Goal: Task Accomplishment & Management: Use online tool/utility

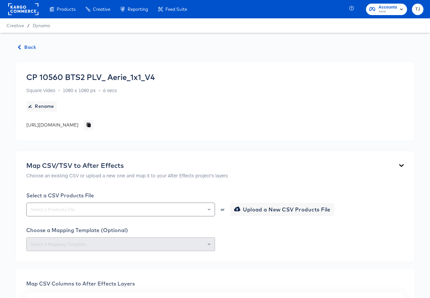
click at [22, 49] on span "Back" at bounding box center [27, 47] width 18 height 8
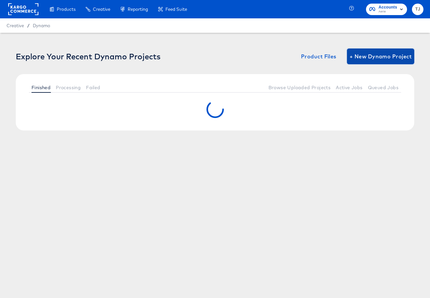
click at [384, 53] on span "+ New Dynamo Project" at bounding box center [380, 56] width 62 height 9
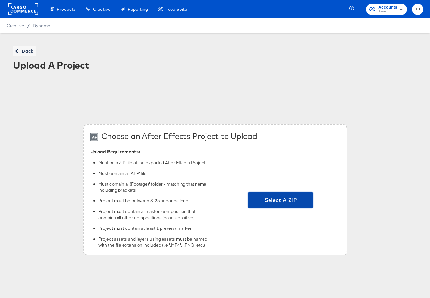
click at [282, 201] on span "Select A ZIP" at bounding box center [280, 199] width 60 height 9
click at [280, 201] on input "Select A ZIP" at bounding box center [280, 201] width 0 height 0
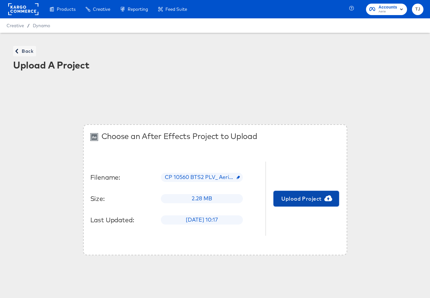
click at [306, 201] on span "Upload Project" at bounding box center [306, 198] width 60 height 9
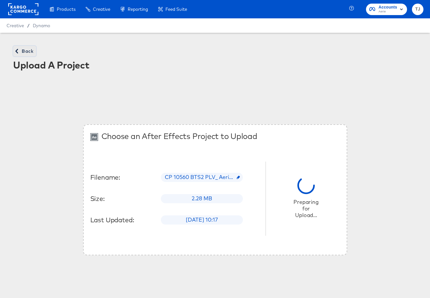
click at [25, 50] on span "Back" at bounding box center [25, 51] width 18 height 8
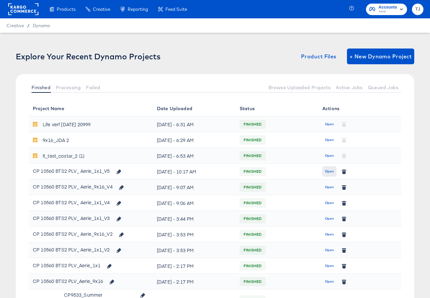
click at [328, 171] on span "Open" at bounding box center [329, 172] width 9 height 6
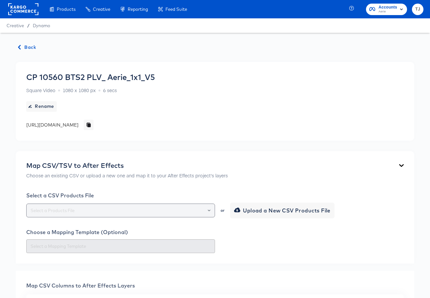
click at [211, 211] on div at bounding box center [205, 210] width 11 height 9
click at [208, 210] on icon "Open" at bounding box center [209, 210] width 3 height 3
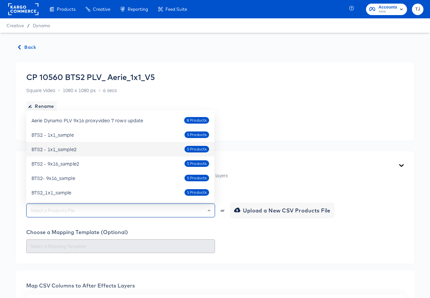
click at [147, 147] on div "BTS2 - 1x1_sample2 5 Products" at bounding box center [119, 149] width 177 height 10
type input "BTS2 - 1x1_sample2"
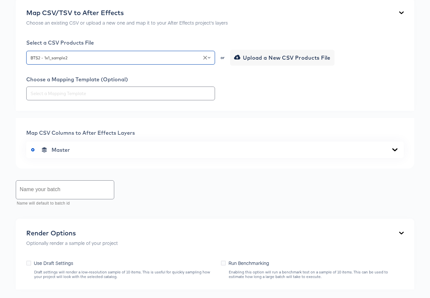
scroll to position [155, 0]
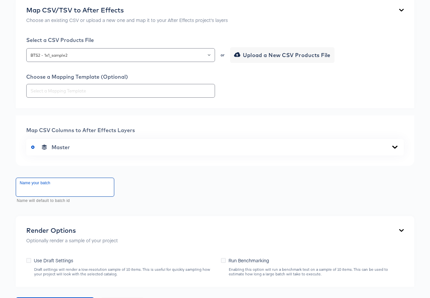
click at [48, 192] on input "text" at bounding box center [65, 187] width 98 height 18
click at [394, 146] on icon at bounding box center [395, 147] width 8 height 5
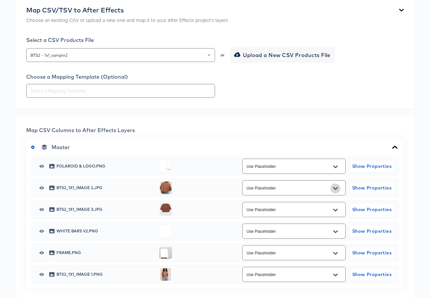
click at [337, 189] on button "Open" at bounding box center [335, 188] width 10 height 10
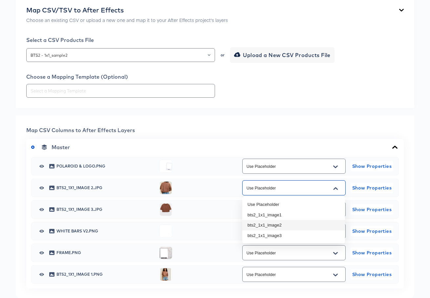
click at [311, 227] on li "bts2_1x1_image2" at bounding box center [293, 225] width 103 height 10
type input "bts2_1x1_image2"
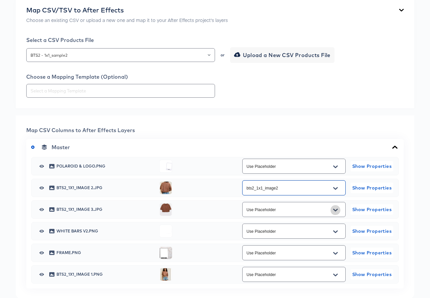
click at [337, 208] on icon "Open" at bounding box center [335, 210] width 5 height 5
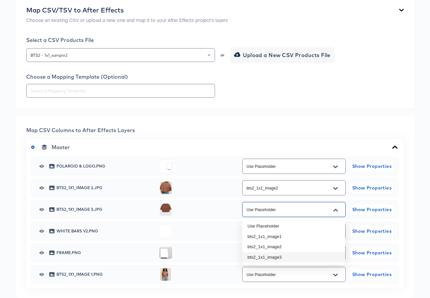
click at [322, 259] on li "bts2_1x1_image3" at bounding box center [293, 257] width 103 height 10
type input "bts2_1x1_image3"
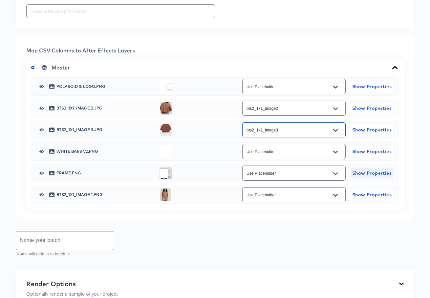
scroll to position [238, 0]
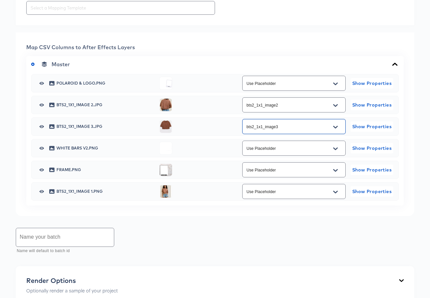
click at [338, 192] on button "Open" at bounding box center [335, 192] width 10 height 10
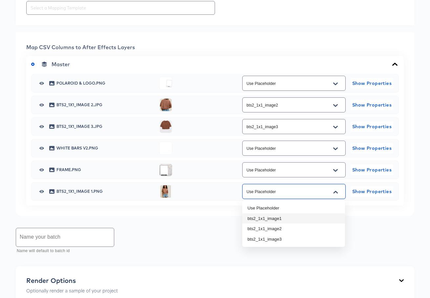
click at [321, 215] on li "bts2_1x1_image1" at bounding box center [293, 219] width 103 height 10
type input "bts2_1x1_image1"
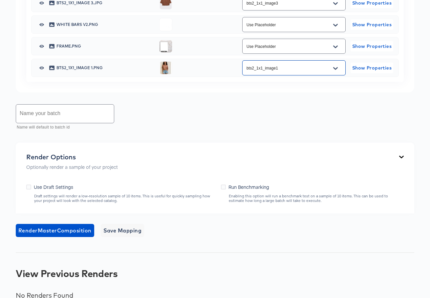
scroll to position [374, 0]
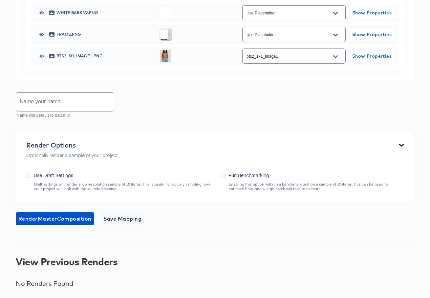
click at [31, 175] on label "Use Draft Settings" at bounding box center [51, 175] width 50 height 7
click at [0, 0] on input "Use Draft Settings" at bounding box center [0, 0] width 0 height 0
click at [72, 108] on input "text" at bounding box center [65, 102] width 98 height 18
drag, startPoint x: 29, startPoint y: 174, endPoint x: 37, endPoint y: 180, distance: 10.4
click at [28, 175] on icon at bounding box center [28, 175] width 5 height 5
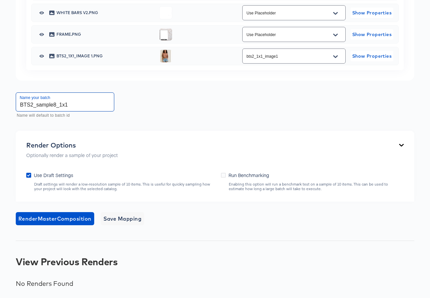
click at [0, 0] on input "Use Draft Settings" at bounding box center [0, 0] width 0 height 0
click at [70, 221] on span "Render Master Composition" at bounding box center [54, 218] width 73 height 9
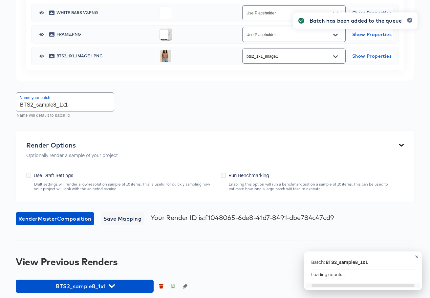
scroll to position [379, 0]
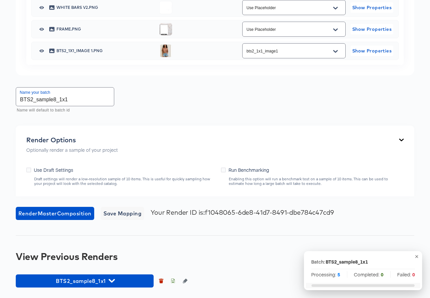
drag, startPoint x: 29, startPoint y: 170, endPoint x: 41, endPoint y: 158, distance: 17.4
click at [28, 170] on icon at bounding box center [28, 170] width 5 height 5
click at [0, 0] on input "Use Draft Settings" at bounding box center [0, 0] width 0 height 0
click at [56, 98] on input "BTS2_sample8_1x1" at bounding box center [65, 97] width 98 height 18
drag, startPoint x: 56, startPoint y: 98, endPoint x: 36, endPoint y: 101, distance: 19.9
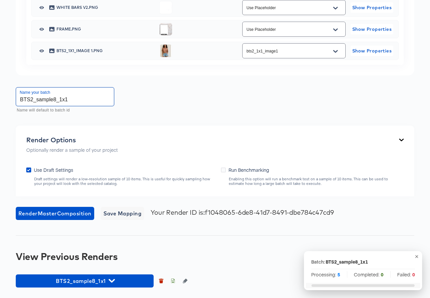
click at [36, 101] on input "BTS2_sample8_1x1" at bounding box center [65, 97] width 98 height 18
type input "BTS2_test_1x1"
click at [55, 214] on span "Render Master Composition" at bounding box center [54, 213] width 73 height 9
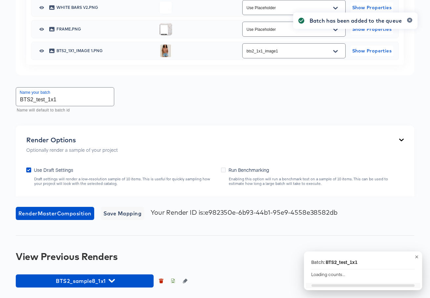
scroll to position [399, 0]
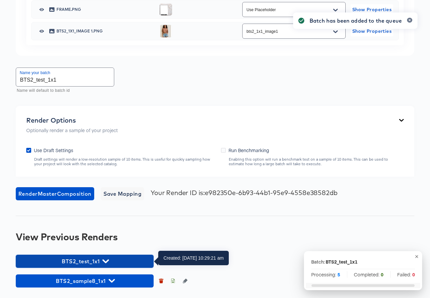
click at [108, 260] on icon "button" at bounding box center [105, 261] width 6 height 4
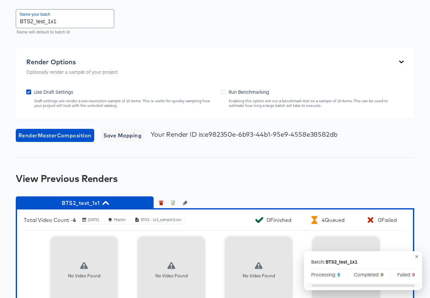
scroll to position [458, 0]
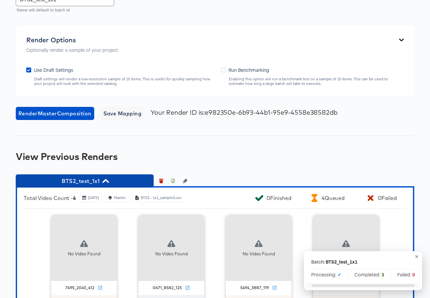
click at [119, 179] on span "BTS2_test_1x1" at bounding box center [84, 180] width 131 height 9
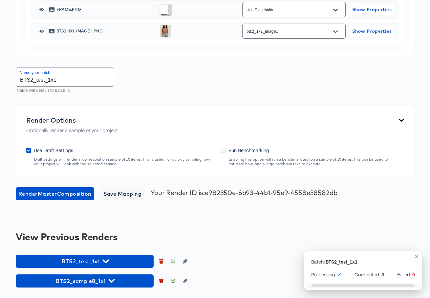
click at [99, 80] on input "BTS2_test_1x1" at bounding box center [65, 77] width 98 height 18
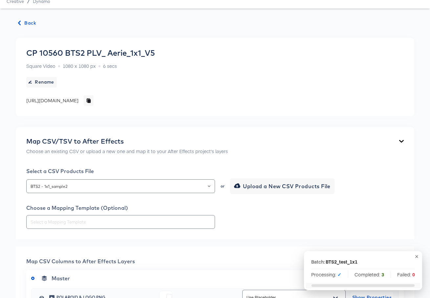
scroll to position [0, 0]
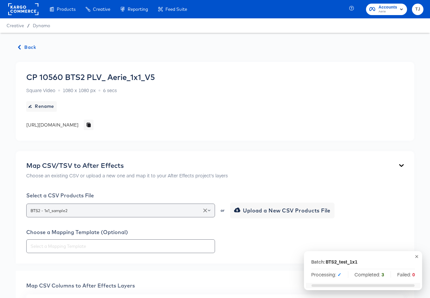
click at [210, 214] on div at bounding box center [205, 210] width 11 height 9
click at [209, 209] on icon "Open" at bounding box center [209, 210] width 3 height 3
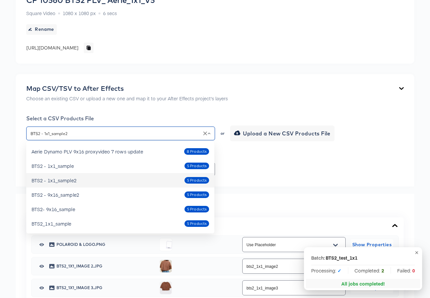
scroll to position [77, 0]
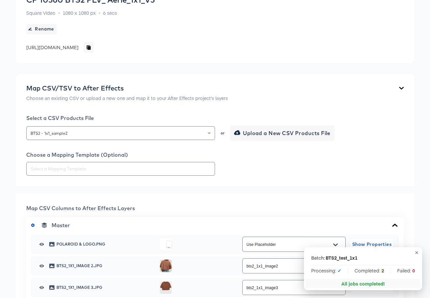
drag, startPoint x: 325, startPoint y: 101, endPoint x: 264, endPoint y: 122, distance: 64.9
click at [325, 101] on div "Map CSV/TSV to After Effects Choose an existing CSV or upload a new one and map…" at bounding box center [214, 94] width 377 height 20
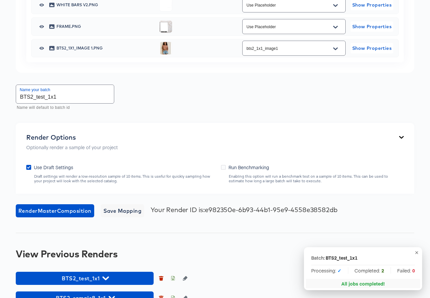
scroll to position [327, 0]
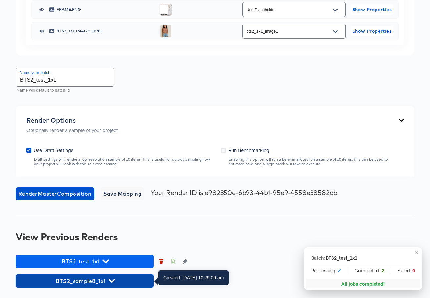
drag, startPoint x: 119, startPoint y: 281, endPoint x: 135, endPoint y: 267, distance: 21.2
click at [119, 281] on span "BTS2_sample8_1x1" at bounding box center [84, 280] width 131 height 9
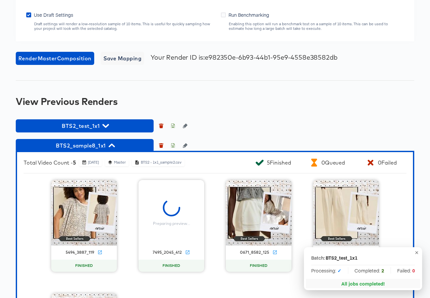
scroll to position [464, 0]
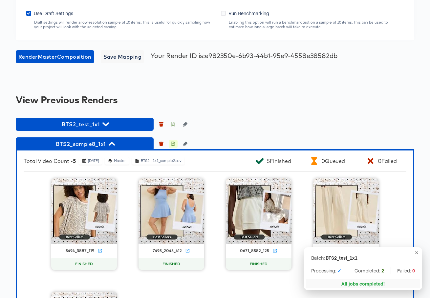
click at [173, 144] on icon "button" at bounding box center [173, 144] width 5 height 5
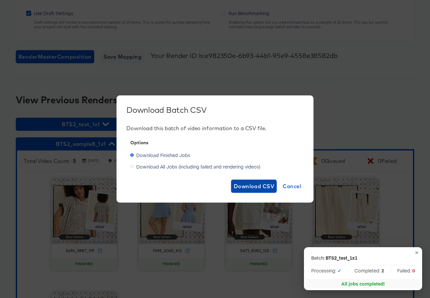
drag, startPoint x: 260, startPoint y: 185, endPoint x: 102, endPoint y: 150, distance: 161.9
click at [256, 185] on span "Download CSV" at bounding box center [254, 186] width 41 height 9
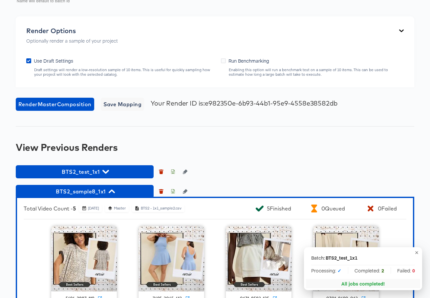
scroll to position [440, 0]
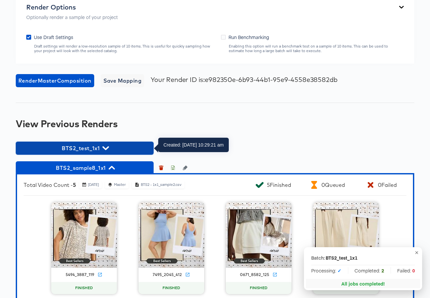
click at [110, 149] on span "BTS2_test_1x1" at bounding box center [84, 148] width 131 height 9
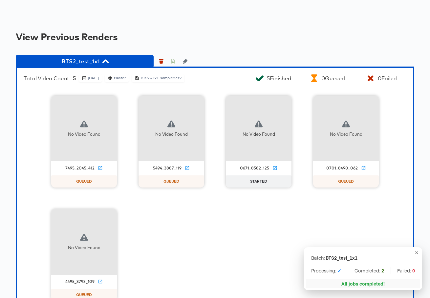
scroll to position [539, 0]
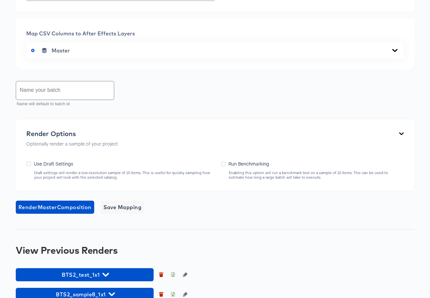
scroll to position [264, 0]
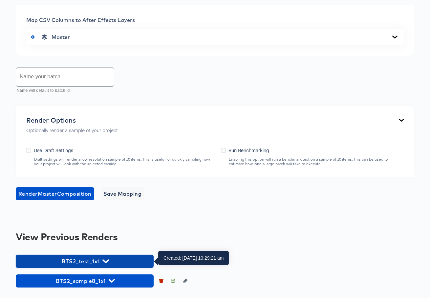
click at [102, 261] on icon "button" at bounding box center [105, 261] width 6 height 6
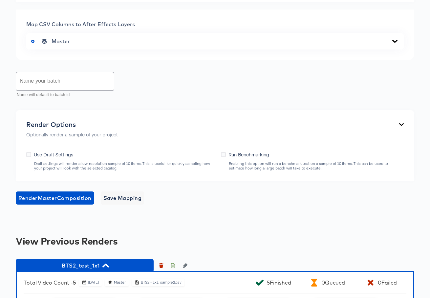
scroll to position [0, 0]
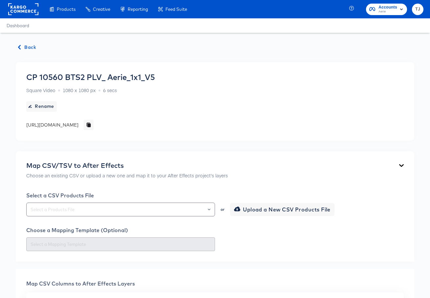
click at [389, 11] on span "Aerie" at bounding box center [387, 11] width 19 height 5
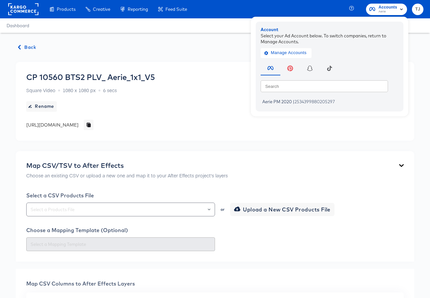
click at [14, 9] on rect at bounding box center [23, 9] width 30 height 12
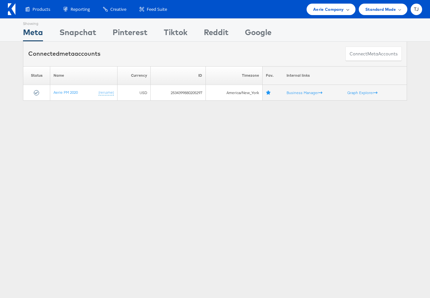
click at [332, 9] on span "Aerie Company" at bounding box center [328, 9] width 31 height 7
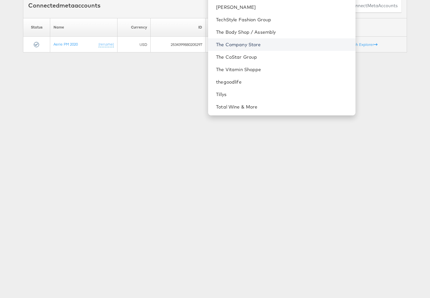
scroll to position [828, 0]
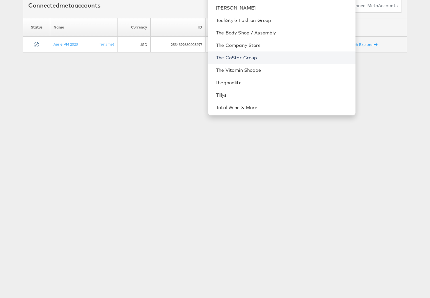
click at [278, 55] on link "The CoStar Group" at bounding box center [283, 57] width 134 height 7
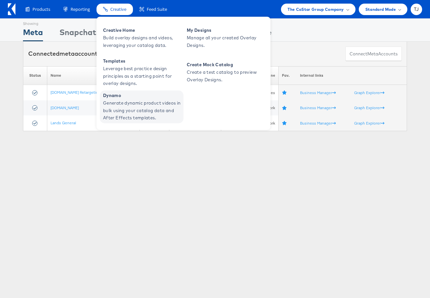
click at [128, 104] on span "Generate dynamic product videos in bulk using your catalog data and After Effec…" at bounding box center [142, 110] width 79 height 22
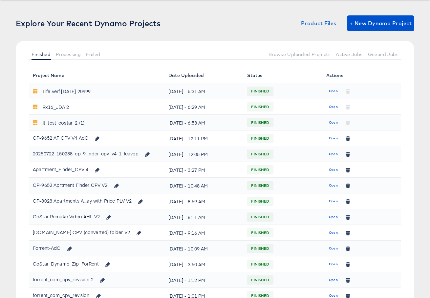
scroll to position [46, 0]
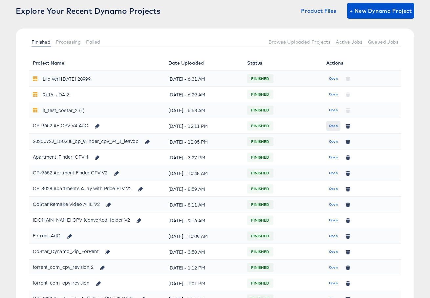
click at [333, 127] on span "Open" at bounding box center [333, 126] width 9 height 6
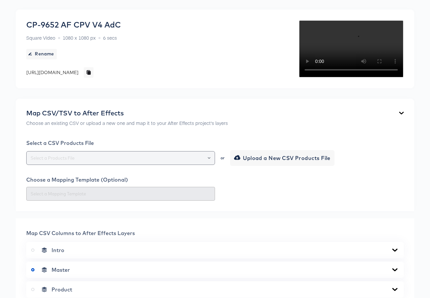
scroll to position [69, 0]
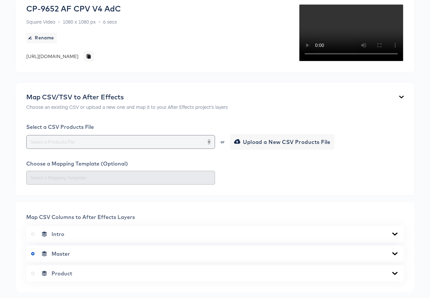
click at [208, 147] on button "Open" at bounding box center [209, 141] width 3 height 9
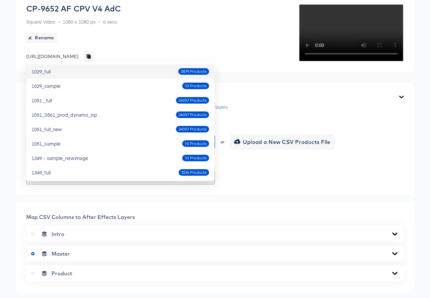
click at [158, 72] on div "1029_full 3879 Products" at bounding box center [119, 71] width 177 height 10
type input "1029_full"
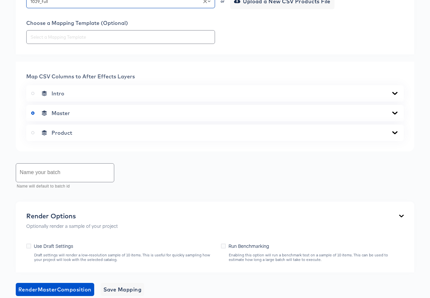
scroll to position [216, 0]
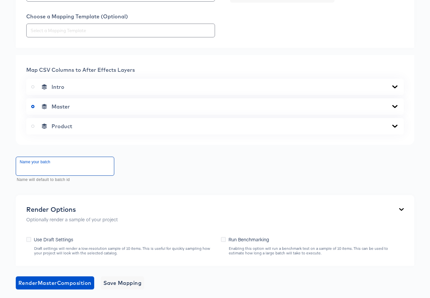
click at [83, 175] on input "text" at bounding box center [65, 166] width 98 height 18
type input "test"
click at [391, 129] on icon at bounding box center [395, 126] width 8 height 5
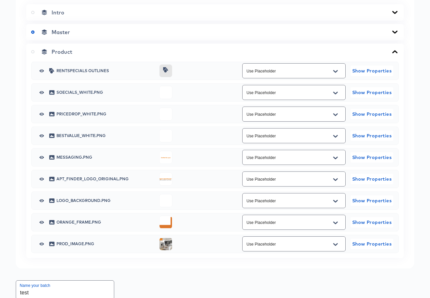
scroll to position [277, 0]
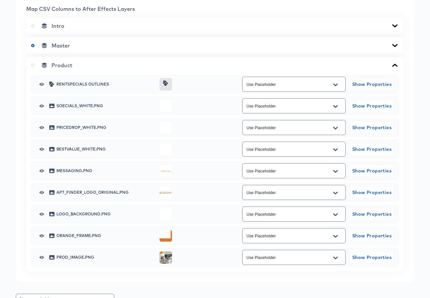
click at [395, 68] on icon at bounding box center [395, 65] width 8 height 5
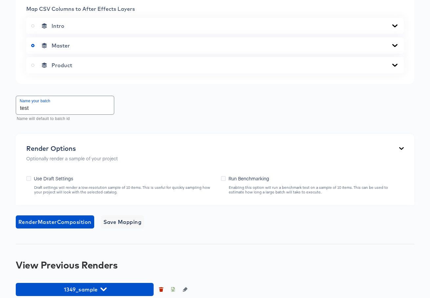
click at [393, 48] on icon at bounding box center [395, 45] width 8 height 5
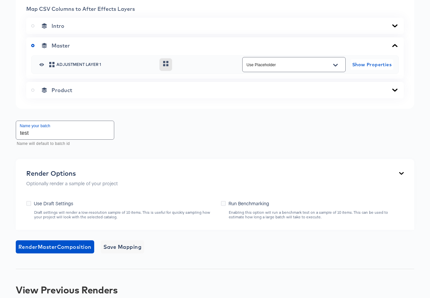
drag, startPoint x: 394, startPoint y: 92, endPoint x: 394, endPoint y: 85, distance: 6.9
click at [394, 47] on icon at bounding box center [394, 45] width 5 height 3
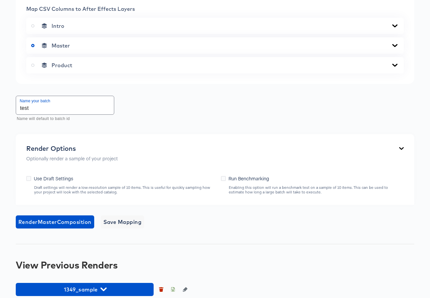
click at [394, 29] on icon at bounding box center [395, 25] width 8 height 5
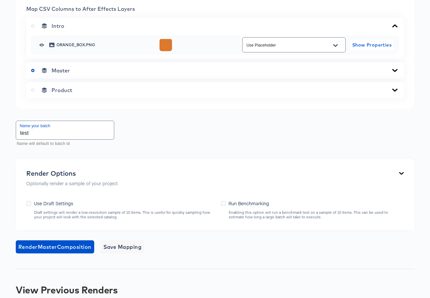
click at [394, 27] on icon at bounding box center [394, 25] width 5 height 3
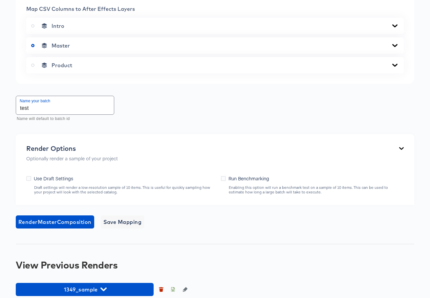
click at [393, 68] on icon at bounding box center [395, 65] width 8 height 5
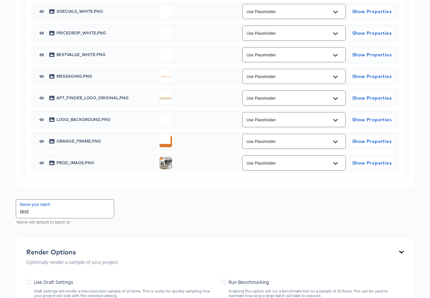
scroll to position [373, 0]
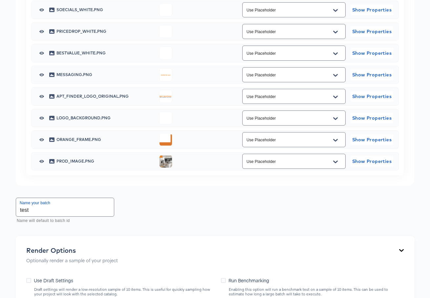
click at [335, 167] on button "Open" at bounding box center [335, 162] width 10 height 10
click at [319, 233] on li "additional_image_1" at bounding box center [293, 236] width 103 height 10
type input "additional_image_1"
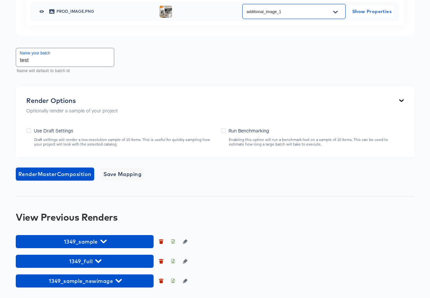
scroll to position [570, 0]
click at [31, 130] on label "Use Draft Settings" at bounding box center [51, 130] width 50 height 7
click at [0, 0] on input "Use Draft Settings" at bounding box center [0, 0] width 0 height 0
click at [51, 174] on span "Render Master Composition" at bounding box center [54, 174] width 73 height 9
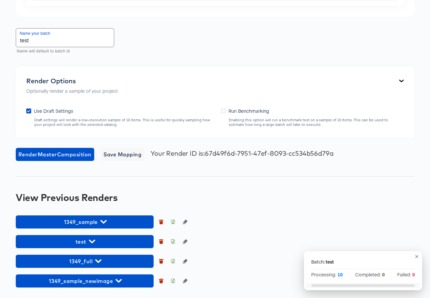
click at [51, 47] on input "test" at bounding box center [65, 38] width 98 height 18
type input "test2"
drag, startPoint x: 31, startPoint y: 131, endPoint x: 34, endPoint y: 131, distance: 3.9
click at [30, 113] on icon at bounding box center [28, 111] width 5 height 5
click at [0, 0] on input "Use Draft Settings" at bounding box center [0, 0] width 0 height 0
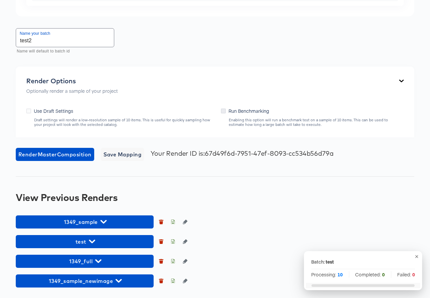
click at [221, 113] on icon at bounding box center [223, 111] width 5 height 5
click at [0, 0] on input "Run Benchmarking" at bounding box center [0, 0] width 0 height 0
click at [78, 159] on span "Render Master Composition" at bounding box center [54, 154] width 73 height 9
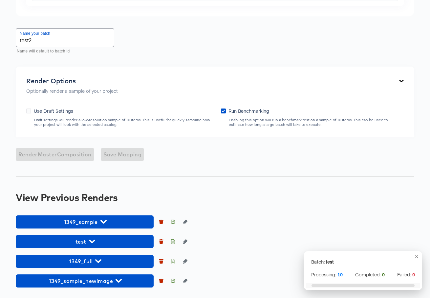
scroll to position [590, 0]
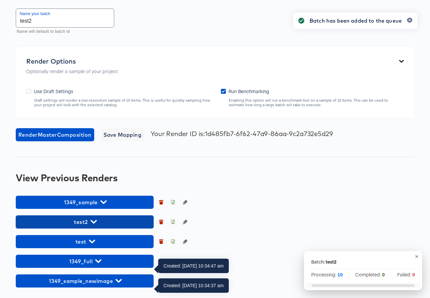
click at [110, 227] on span "test2" at bounding box center [84, 221] width 131 height 9
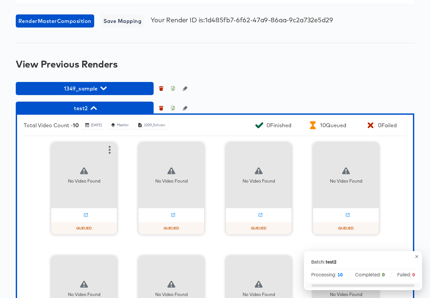
scroll to position [679, 0]
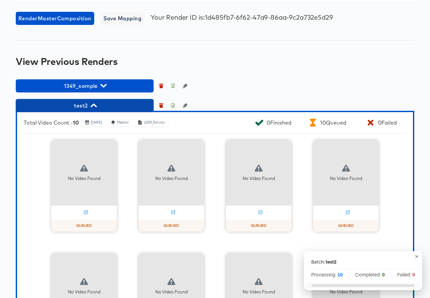
click at [100, 110] on span "test2" at bounding box center [84, 105] width 131 height 9
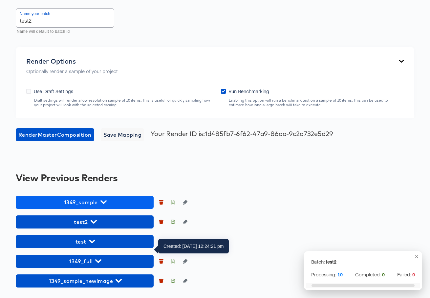
scroll to position [609, 0]
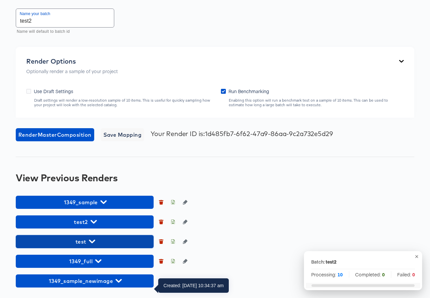
click at [99, 241] on span "test" at bounding box center [84, 241] width 131 height 9
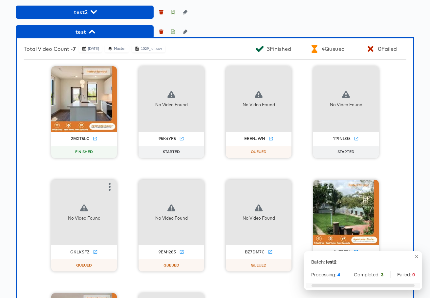
scroll to position [772, 0]
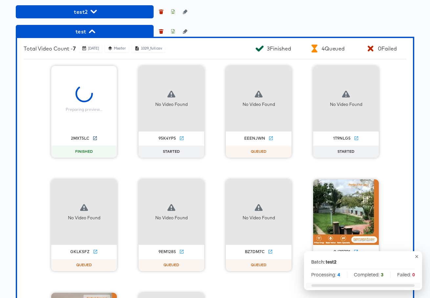
click at [95, 141] on icon at bounding box center [94, 138] width 5 height 5
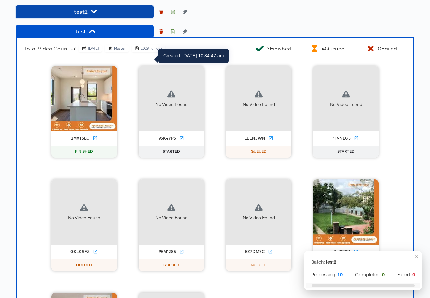
click at [117, 16] on span "test2" at bounding box center [84, 11] width 131 height 9
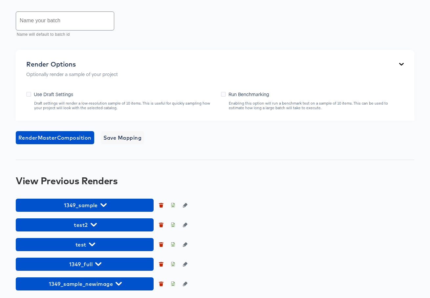
scroll to position [409, 0]
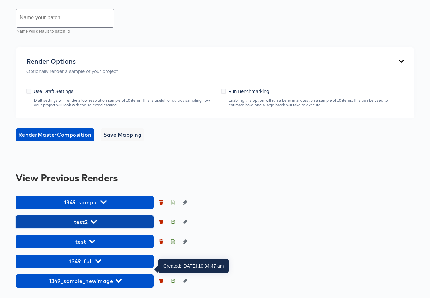
click at [95, 224] on icon "button" at bounding box center [94, 222] width 6 height 6
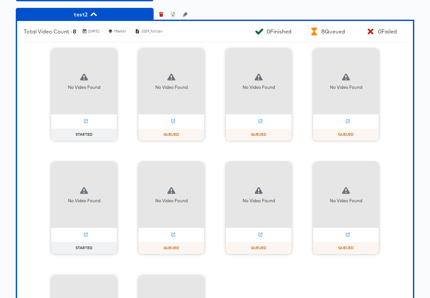
scroll to position [569, 0]
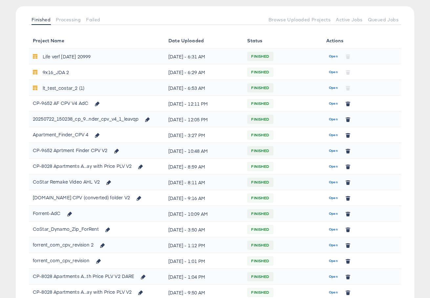
scroll to position [69, 0]
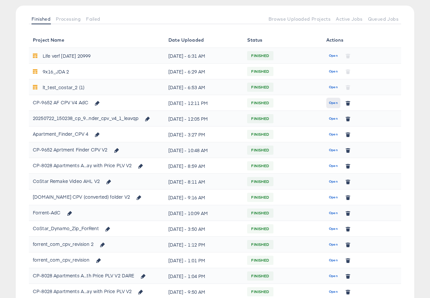
click at [332, 104] on span "Open" at bounding box center [333, 103] width 9 height 6
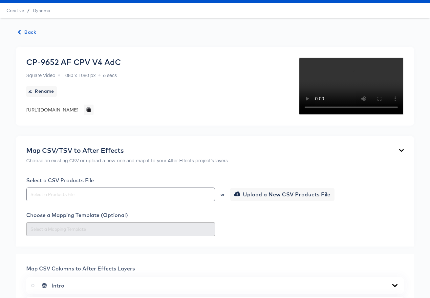
scroll to position [409, 0]
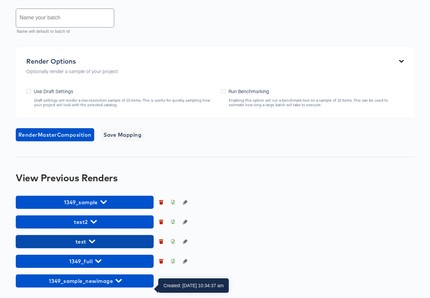
click at [93, 241] on icon "button" at bounding box center [92, 242] width 6 height 4
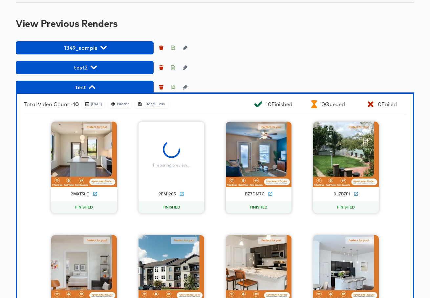
scroll to position [522, 0]
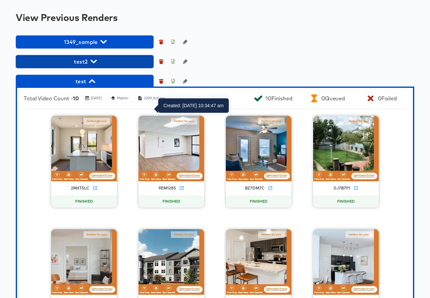
click at [98, 66] on span "test2" at bounding box center [84, 61] width 131 height 9
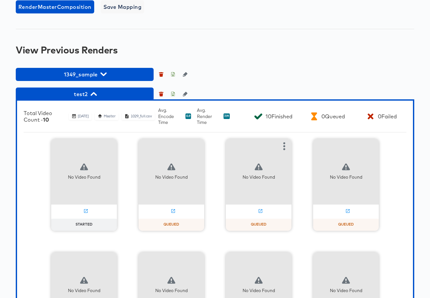
scroll to position [492, 0]
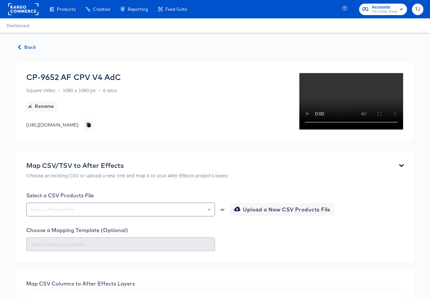
scroll to position [409, 0]
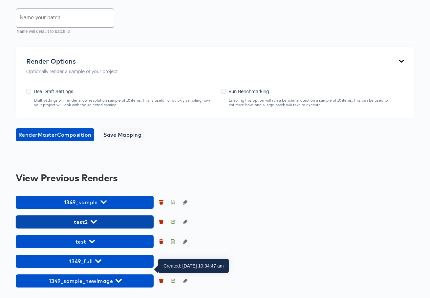
click at [136, 219] on span "test2" at bounding box center [84, 221] width 131 height 9
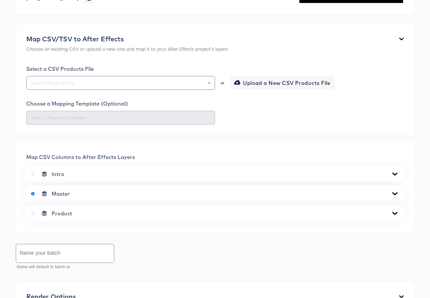
scroll to position [0, 0]
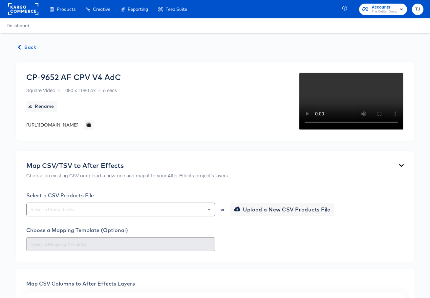
click at [17, 11] on rect at bounding box center [23, 9] width 30 height 12
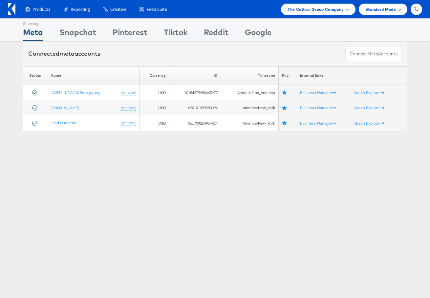
click at [325, 8] on span "The CoStar Group Company" at bounding box center [315, 9] width 56 height 7
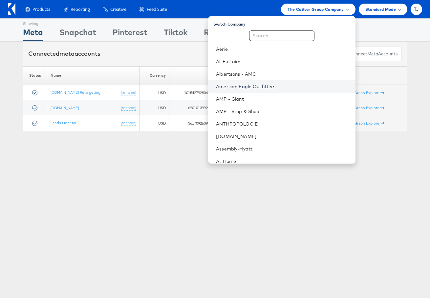
click at [277, 88] on link "American Eagle Outfitters" at bounding box center [283, 86] width 134 height 7
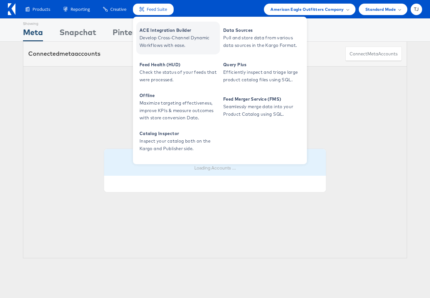
click at [164, 28] on span "ACE Integration Builder" at bounding box center [178, 31] width 79 height 8
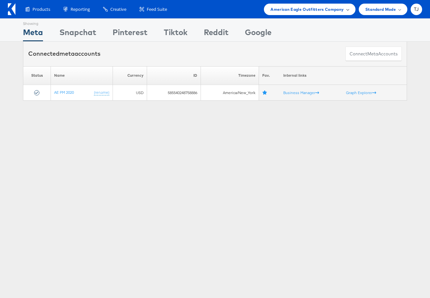
click at [338, 11] on span "American Eagle Outfitters Company" at bounding box center [306, 9] width 73 height 7
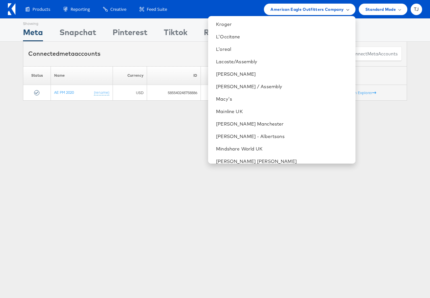
scroll to position [580, 0]
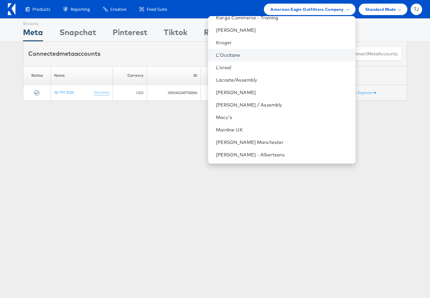
click at [273, 53] on link "L'Occitane" at bounding box center [283, 55] width 134 height 7
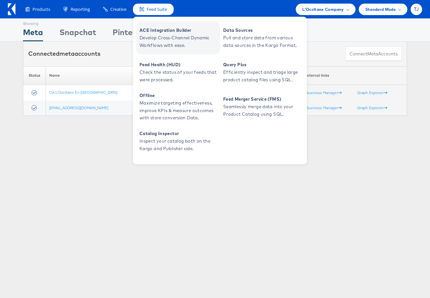
click at [164, 39] on span "Develop Cross-Channel Dynamic Workflows with ease." at bounding box center [178, 41] width 79 height 15
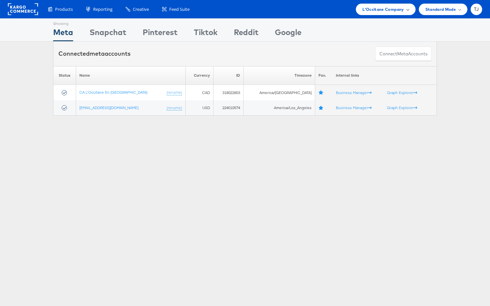
click at [392, 11] on span "L'Occitane Company" at bounding box center [382, 9] width 41 height 7
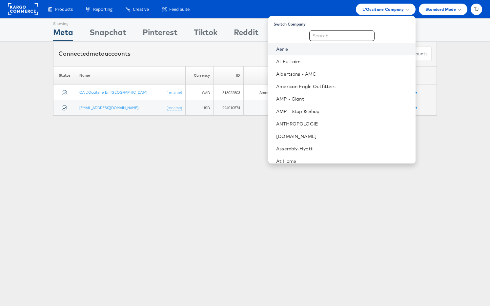
click at [329, 49] on link "Aerie" at bounding box center [343, 49] width 134 height 7
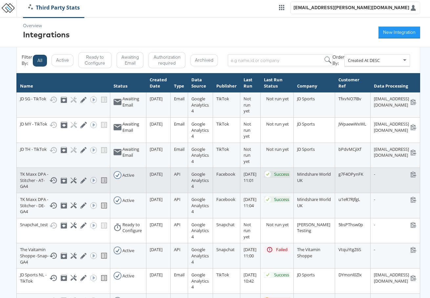
scroll to position [3, 0]
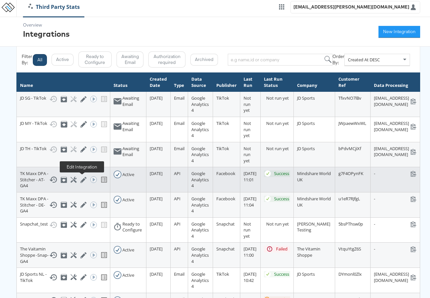
click at [80, 180] on icon at bounding box center [83, 180] width 6 height 6
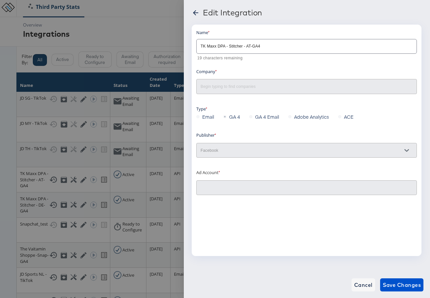
type input "TK Maxx DPA - Stitcher - AT: (ACT: 1014334767143458)"
type input "Mindshare World UK"
click at [407, 189] on div at bounding box center [406, 188] width 14 height 10
drag, startPoint x: 194, startPoint y: 13, endPoint x: 186, endPoint y: 25, distance: 15.0
click at [194, 13] on icon at bounding box center [195, 12] width 5 height 5
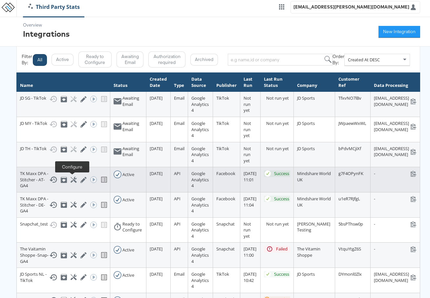
click at [72, 180] on icon at bounding box center [74, 180] width 6 height 6
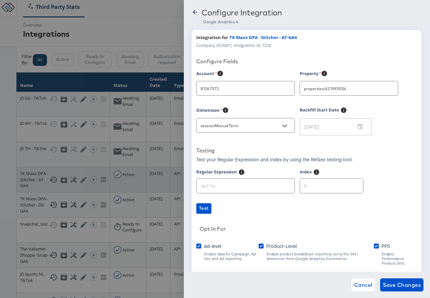
type input "TK Maxx (Hybris)"
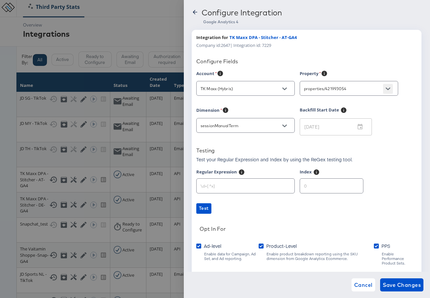
click at [388, 88] on icon "Open" at bounding box center [387, 89] width 5 height 5
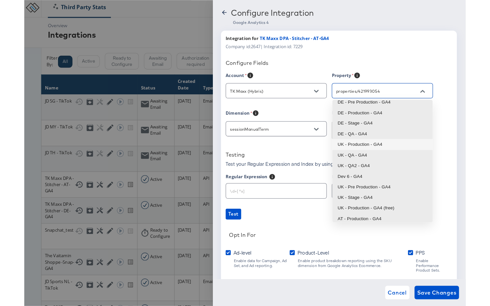
scroll to position [5, 0]
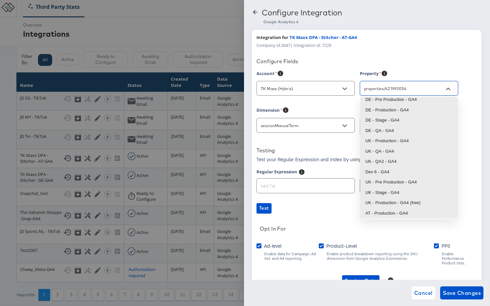
drag, startPoint x: 457, startPoint y: 218, endPoint x: 404, endPoint y: 238, distance: 56.5
click at [404, 238] on body "Third Party Stats tess.jose@kargo.com Overview Integrations New Integration Fil…" at bounding box center [245, 149] width 490 height 304
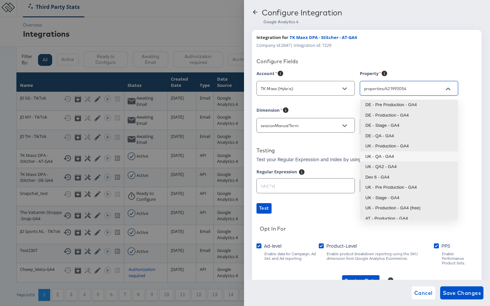
scroll to position [27, 0]
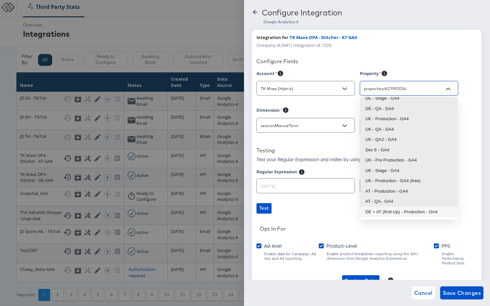
click at [416, 212] on li "DE + AT (Roll-Up) - Production - GA4" at bounding box center [409, 212] width 98 height 10
type input "DE + AT (Roll-Up) - Production - GA4"
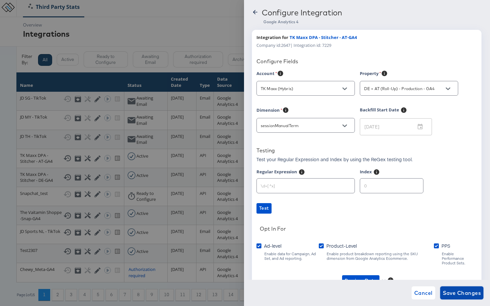
click at [429, 295] on span "Save Changes" at bounding box center [462, 293] width 38 height 9
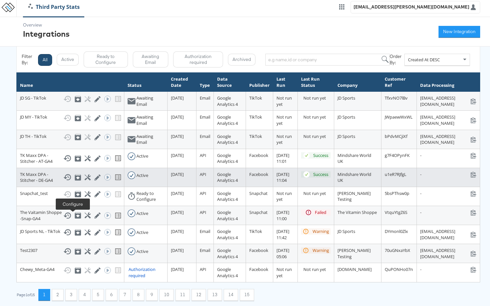
click at [85, 181] on icon at bounding box center [88, 177] width 6 height 6
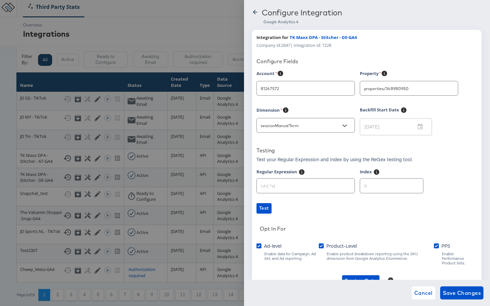
click at [429, 91] on input "properties/348980950" at bounding box center [404, 89] width 82 height 8
click at [429, 88] on input "properties/348980950" at bounding box center [404, 89] width 82 height 8
type input "TK Maxx (Hybris)"
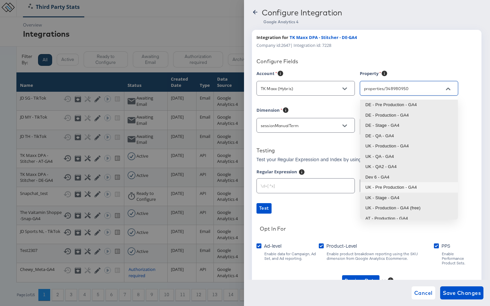
scroll to position [27, 0]
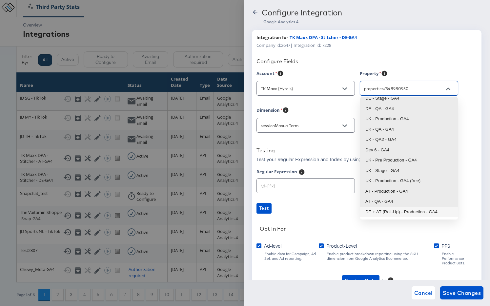
click at [412, 215] on li "DE + AT (Roll-Up) - Production - GA4" at bounding box center [409, 212] width 98 height 10
type input "DE + AT (Roll-Up) - Production - GA4"
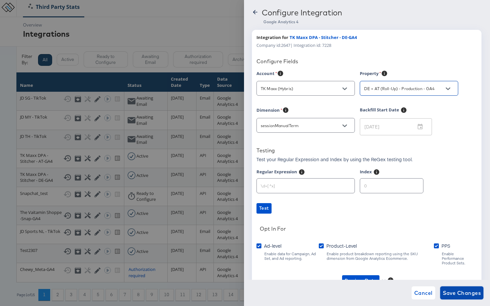
click at [429, 293] on span "Save Changes" at bounding box center [462, 293] width 38 height 9
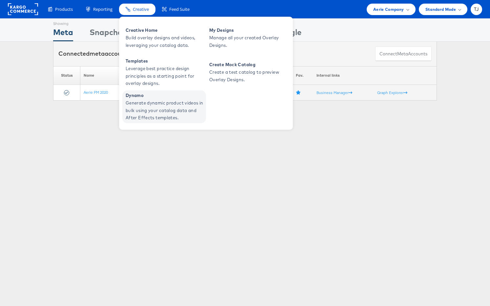
click at [156, 105] on span "Generate dynamic product videos in bulk using your catalog data and After Effec…" at bounding box center [165, 110] width 79 height 22
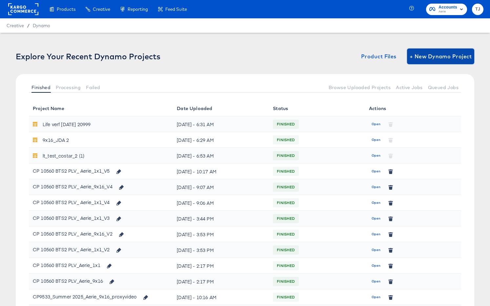
click at [439, 55] on span "+ New Dynamo Project" at bounding box center [441, 56] width 62 height 9
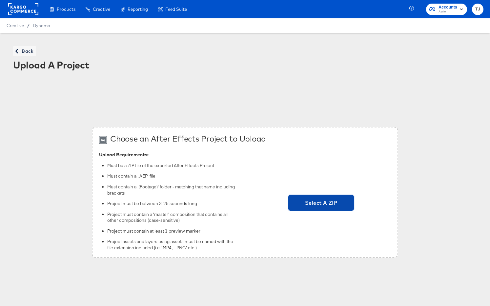
click at [320, 203] on span "Select A ZIP" at bounding box center [321, 202] width 60 height 9
click at [321, 204] on input "Select A ZIP" at bounding box center [321, 204] width 0 height 0
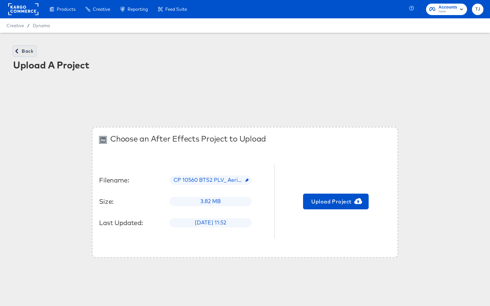
click at [30, 50] on span "Back" at bounding box center [25, 51] width 18 height 8
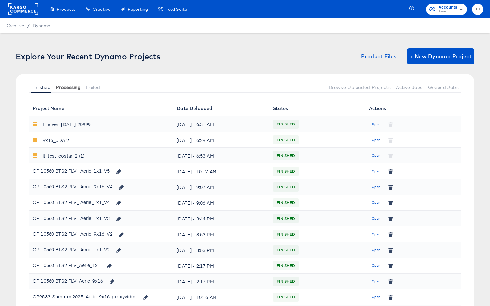
click at [74, 86] on span "Processing" at bounding box center [68, 87] width 25 height 5
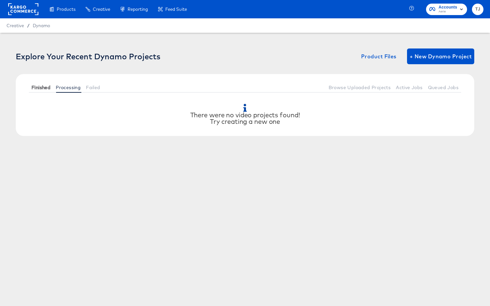
click at [39, 89] on span "Finished" at bounding box center [40, 87] width 19 height 5
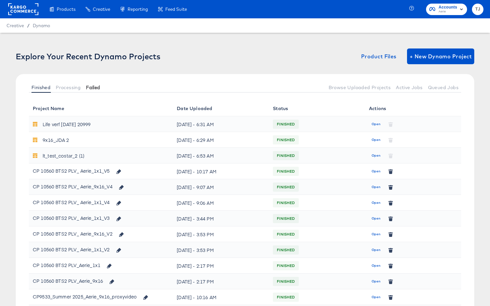
click at [97, 88] on span "Failed" at bounding box center [93, 87] width 14 height 5
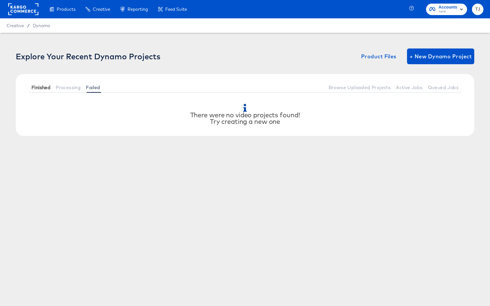
click at [43, 88] on span "Finished" at bounding box center [40, 87] width 19 height 5
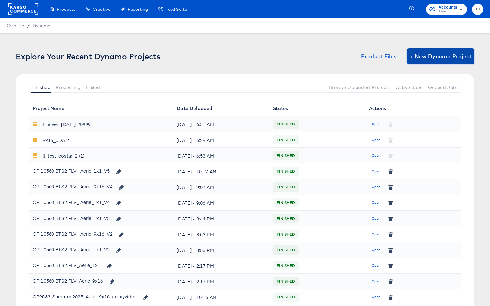
click at [435, 55] on span "+ New Dynamo Project" at bounding box center [441, 56] width 62 height 9
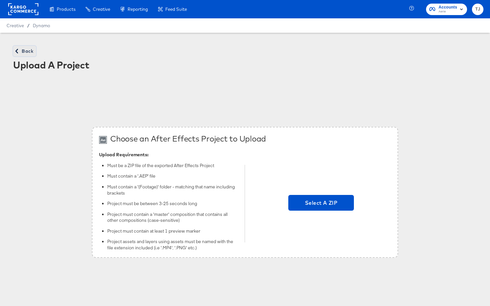
click at [20, 52] on span "Back" at bounding box center [25, 51] width 18 height 8
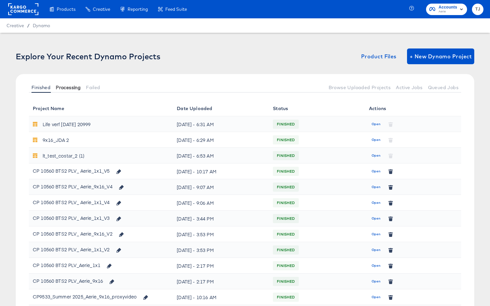
click at [69, 87] on span "Processing" at bounding box center [68, 87] width 25 height 5
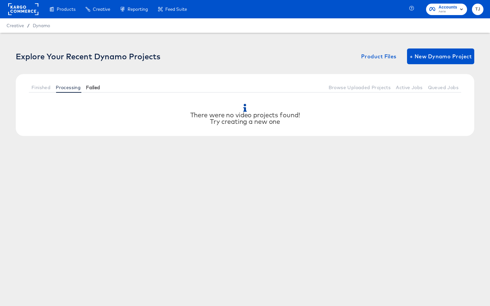
click at [96, 90] on span "Failed" at bounding box center [93, 87] width 14 height 5
click at [44, 87] on span "Finished" at bounding box center [40, 87] width 19 height 5
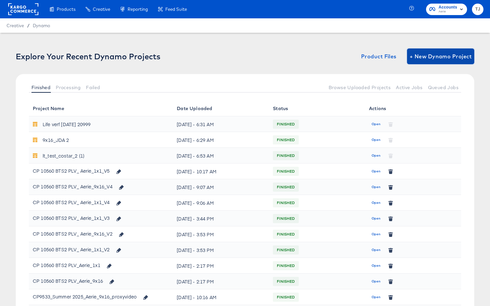
click at [441, 58] on span "+ New Dynamo Project" at bounding box center [441, 56] width 62 height 9
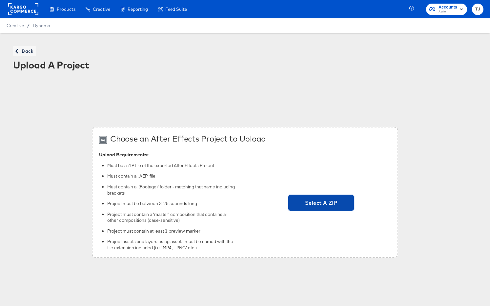
click at [304, 206] on span "Select A ZIP" at bounding box center [321, 202] width 60 height 9
click at [321, 204] on input "Select A ZIP" at bounding box center [321, 204] width 0 height 0
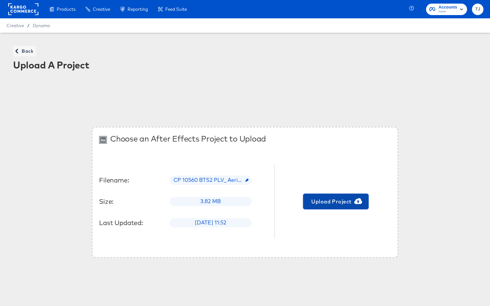
click at [339, 205] on span "Upload Project" at bounding box center [336, 201] width 60 height 9
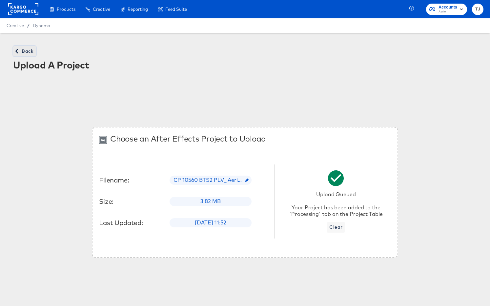
click at [25, 51] on span "Back" at bounding box center [25, 51] width 18 height 8
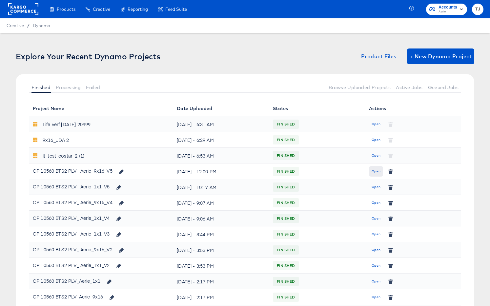
click at [377, 172] on span "Open" at bounding box center [376, 172] width 9 height 6
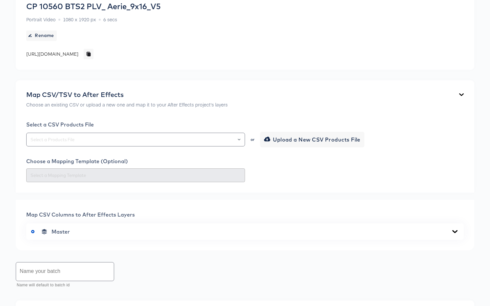
scroll to position [72, 0]
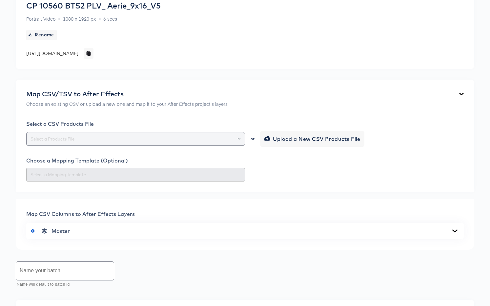
click at [238, 138] on icon "Open" at bounding box center [239, 139] width 3 height 2
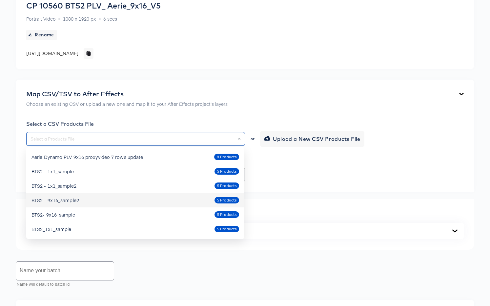
click at [173, 201] on div "BTS2 - 9x16_sample2 5 Products" at bounding box center [135, 200] width 208 height 10
type input "BTS2 - 9x16_sample2"
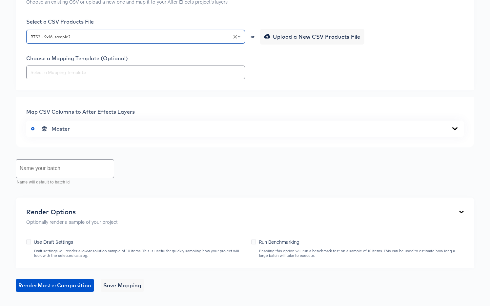
scroll to position [176, 0]
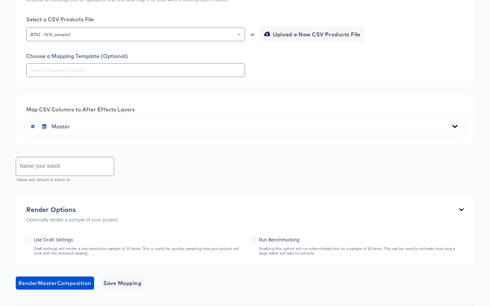
click at [453, 125] on icon at bounding box center [454, 126] width 5 height 3
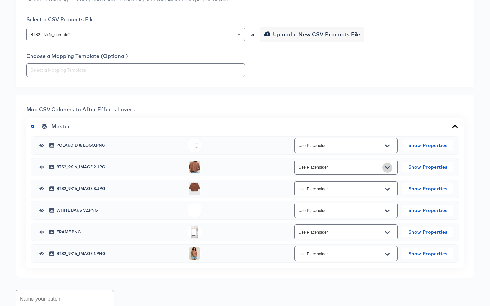
click at [387, 167] on icon "Open" at bounding box center [387, 167] width 5 height 5
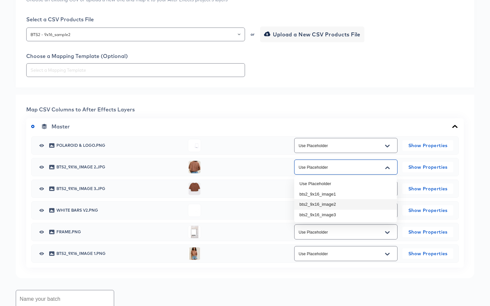
click at [377, 201] on li "bts2_9x16_image2" at bounding box center [345, 204] width 103 height 10
type input "bts2_9x16_image2"
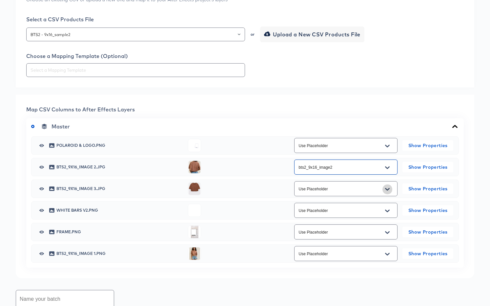
click at [386, 188] on icon "Open" at bounding box center [387, 189] width 5 height 5
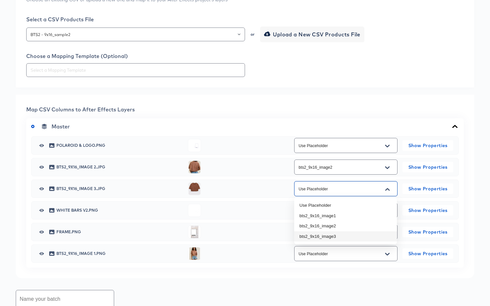
click at [375, 237] on li "bts2_9x16_image3" at bounding box center [345, 237] width 103 height 10
type input "bts2_9x16_image3"
click at [389, 253] on icon "Open" at bounding box center [387, 254] width 5 height 5
click at [362, 215] on li "bts2_9x16_image1" at bounding box center [345, 217] width 103 height 10
type input "bts2_9x16_image1"
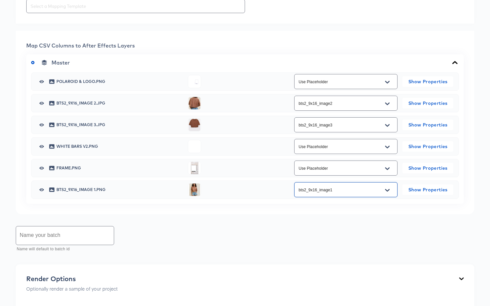
scroll to position [252, 0]
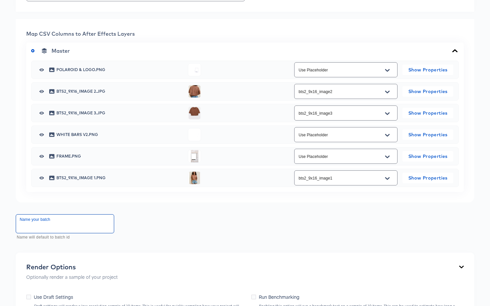
drag, startPoint x: 82, startPoint y: 228, endPoint x: 80, endPoint y: 222, distance: 6.2
click at [82, 228] on input "text" at bounding box center [65, 224] width 98 height 18
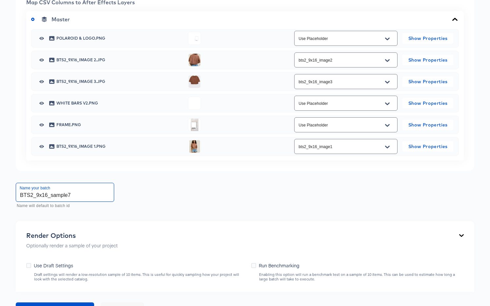
scroll to position [366, 0]
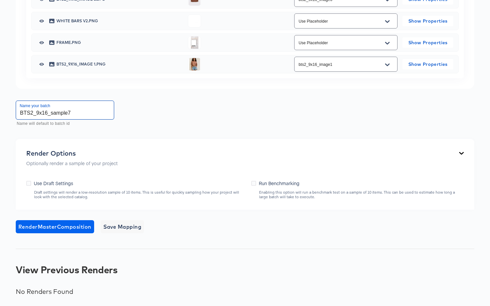
type input "BTS2_9x16_sample7"
click at [80, 225] on span "Render Master Composition" at bounding box center [54, 226] width 73 height 9
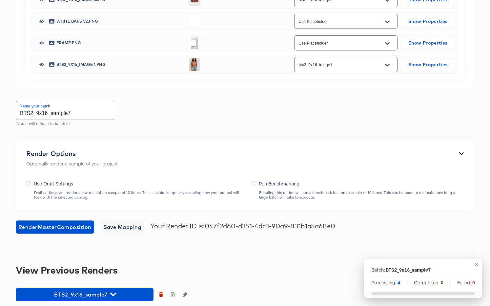
scroll to position [371, 0]
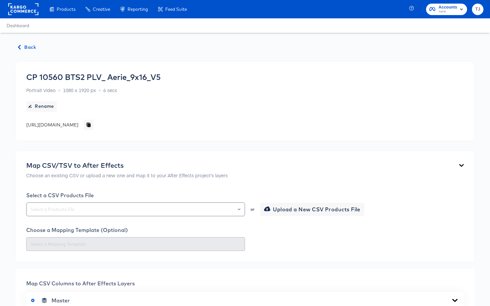
scroll to position [236, 0]
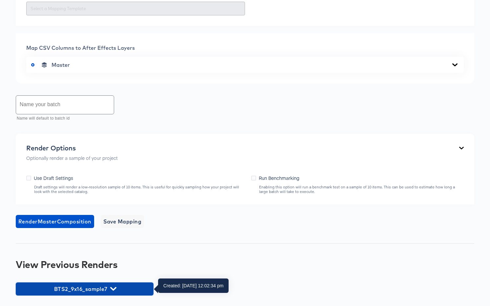
click at [119, 288] on span "BTS2_9x16_sample7" at bounding box center [84, 289] width 131 height 9
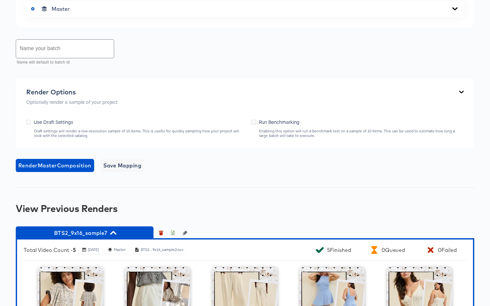
scroll to position [293, 0]
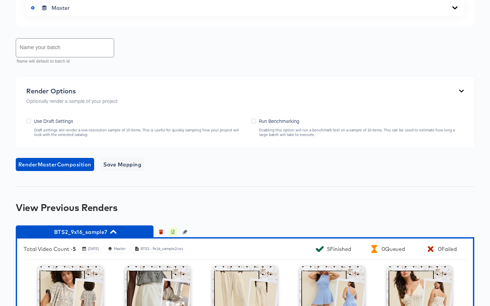
click at [172, 231] on icon "button" at bounding box center [173, 232] width 5 height 5
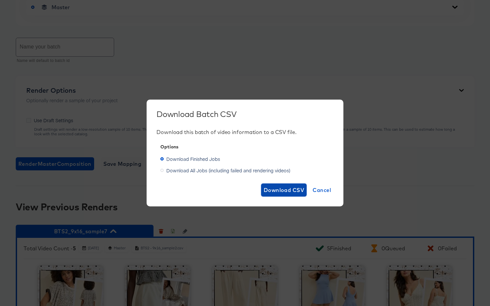
drag, startPoint x: 285, startPoint y: 191, endPoint x: 281, endPoint y: 192, distance: 4.3
click at [285, 191] on span "Download CSV" at bounding box center [284, 190] width 41 height 9
